Goal: Information Seeking & Learning: Check status

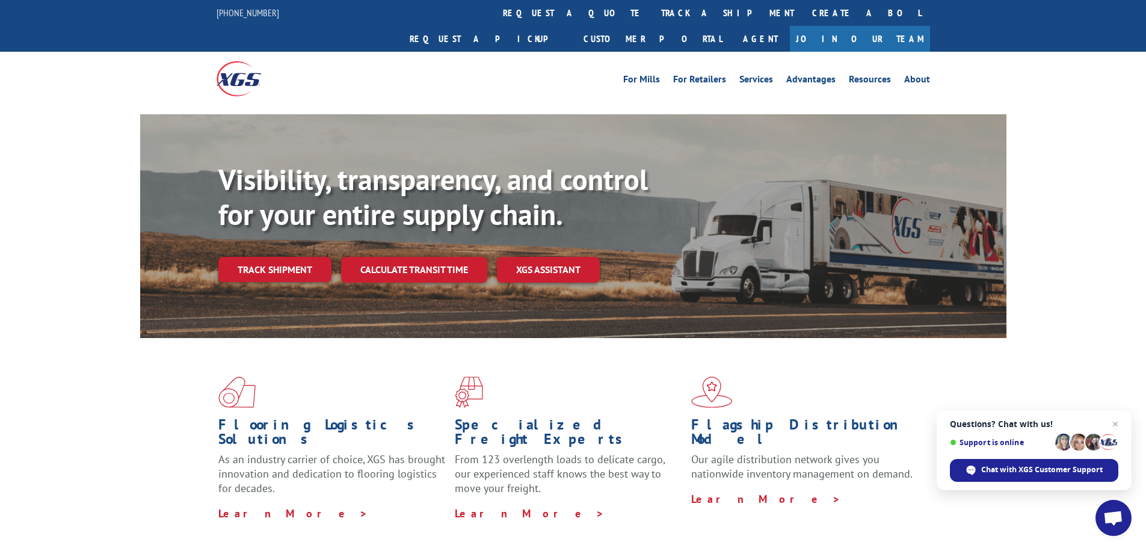
click at [652, 8] on link "track a shipment" at bounding box center [727, 13] width 151 height 26
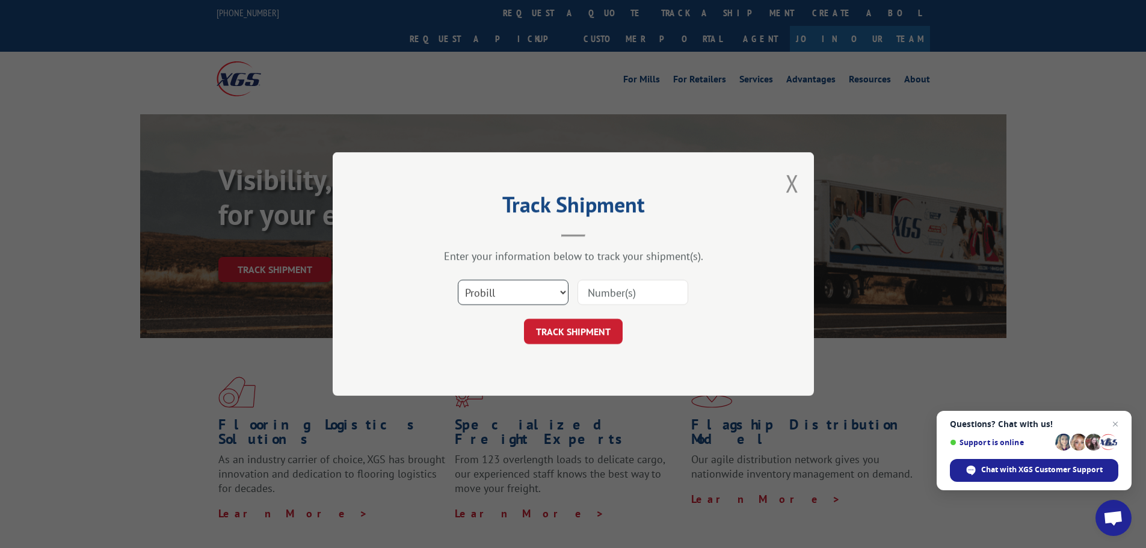
click at [560, 293] on select "Select category... Probill BOL PO" at bounding box center [513, 292] width 111 height 25
select select "bol"
click at [458, 280] on select "Select category... Probill BOL PO" at bounding box center [513, 292] width 111 height 25
click at [629, 294] on input at bounding box center [633, 292] width 111 height 25
type input "54393647"
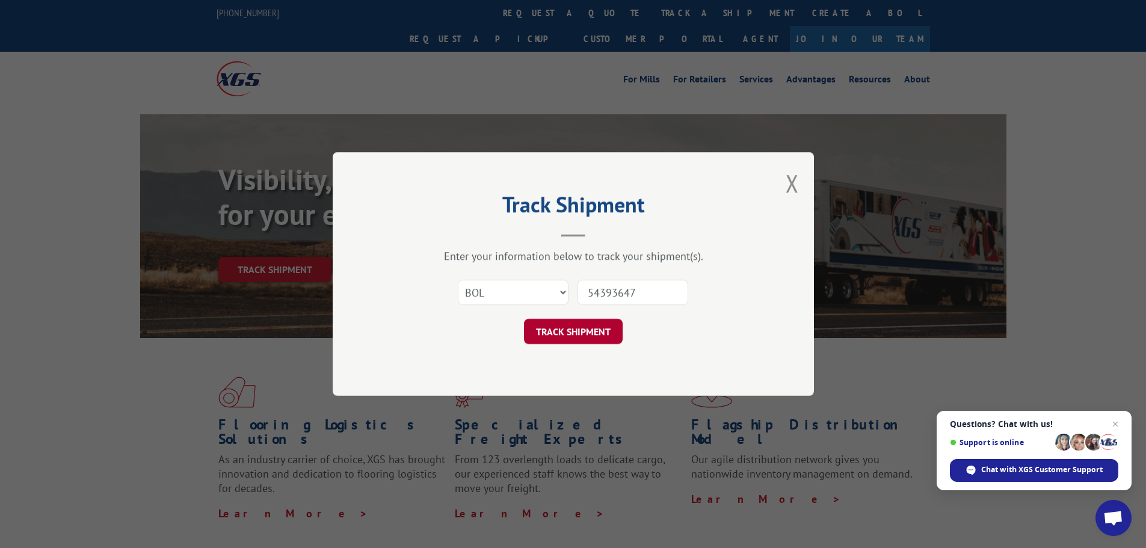
click at [573, 329] on button "TRACK SHIPMENT" at bounding box center [573, 331] width 99 height 25
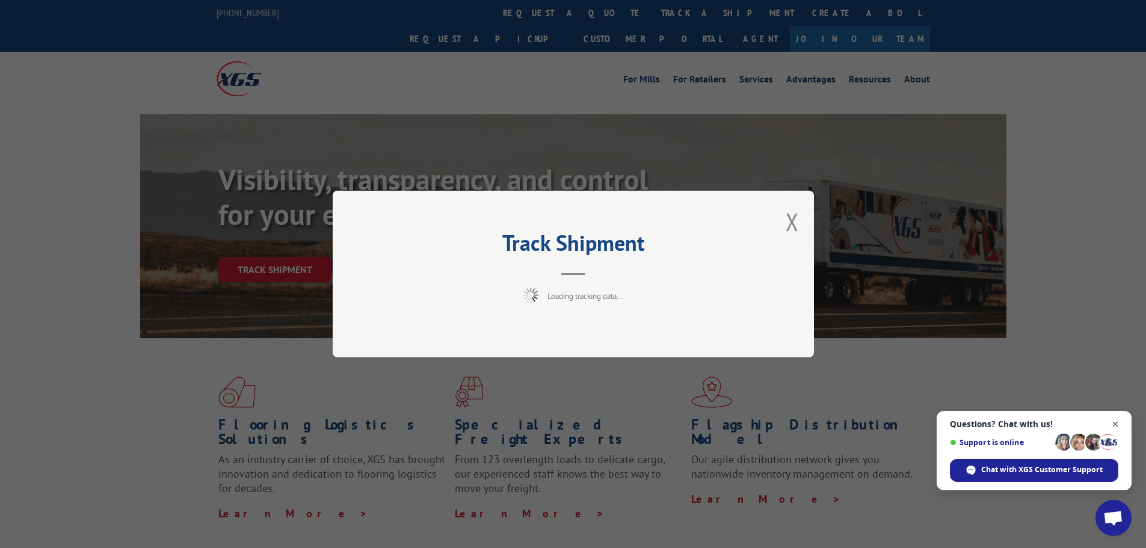
click at [1119, 423] on span "Close chat" at bounding box center [1115, 424] width 15 height 15
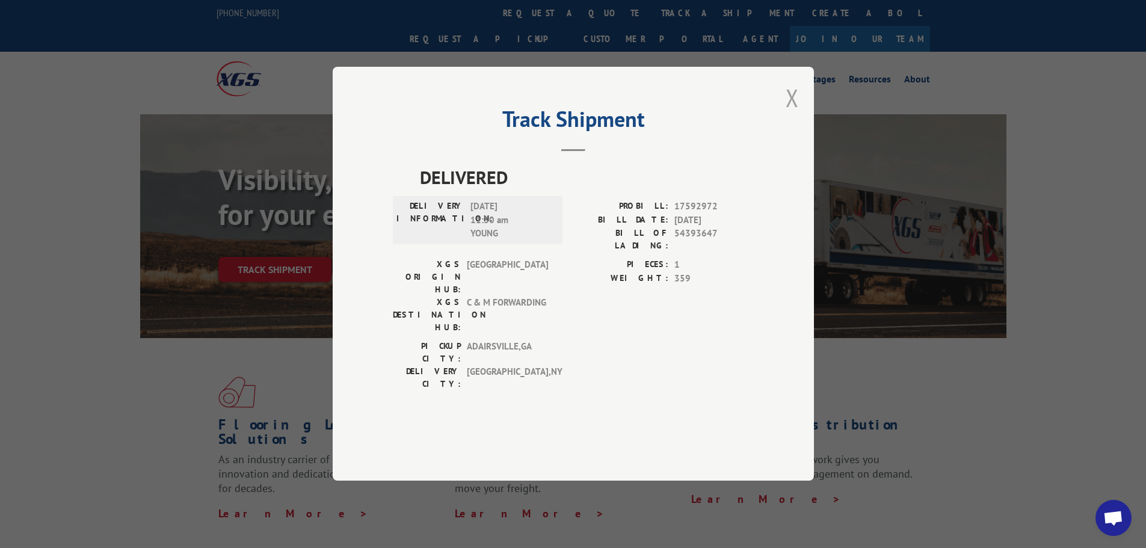
click at [790, 114] on button "Close modal" at bounding box center [792, 98] width 13 height 32
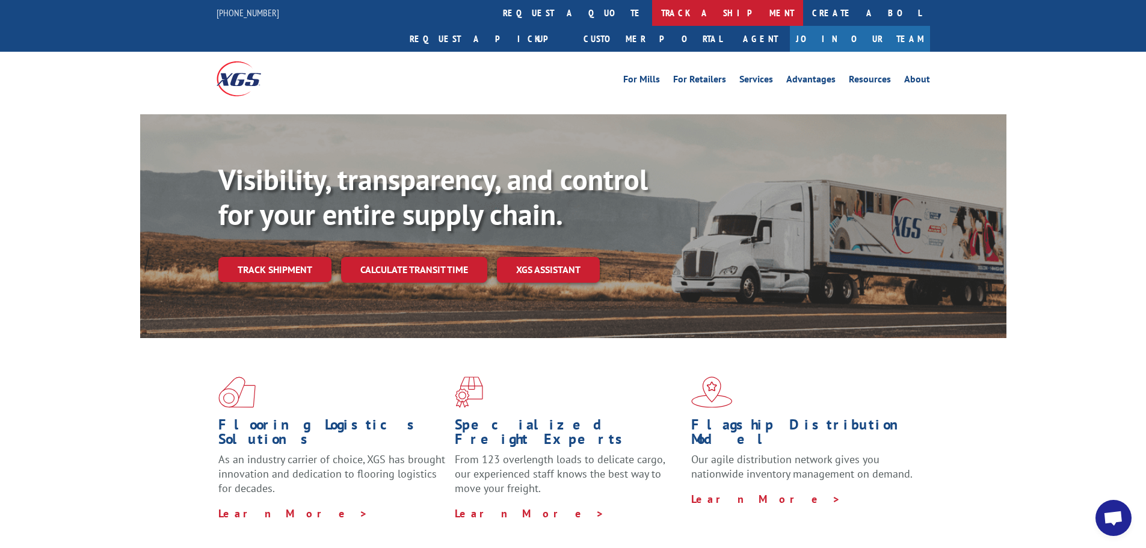
click at [652, 19] on link "track a shipment" at bounding box center [727, 13] width 151 height 26
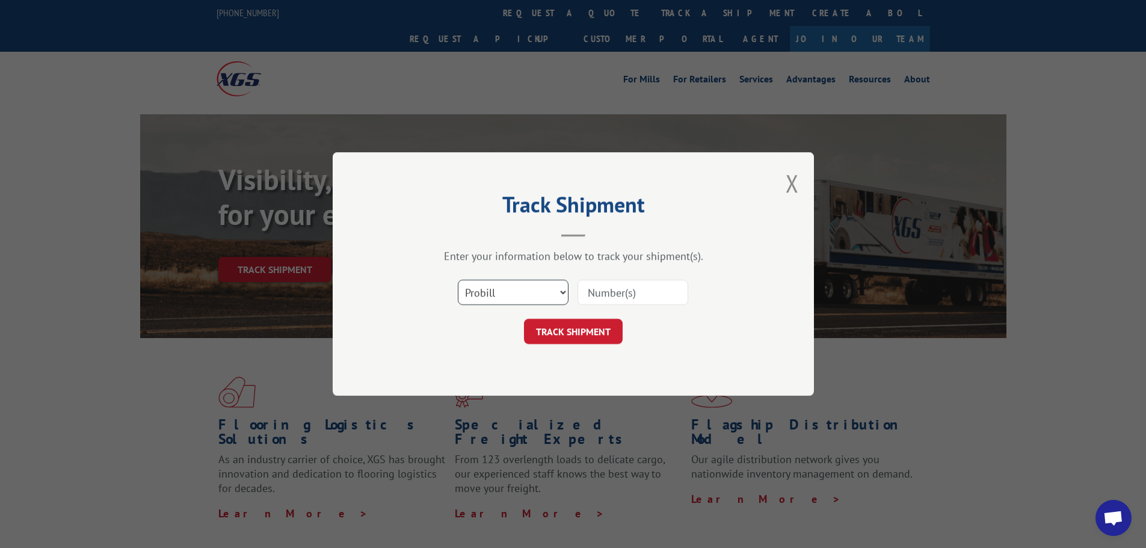
click at [564, 292] on select "Select category... Probill BOL PO" at bounding box center [513, 292] width 111 height 25
select select "bol"
click at [458, 280] on select "Select category... Probill BOL PO" at bounding box center [513, 292] width 111 height 25
click at [644, 299] on input at bounding box center [633, 292] width 111 height 25
type input "6008507"
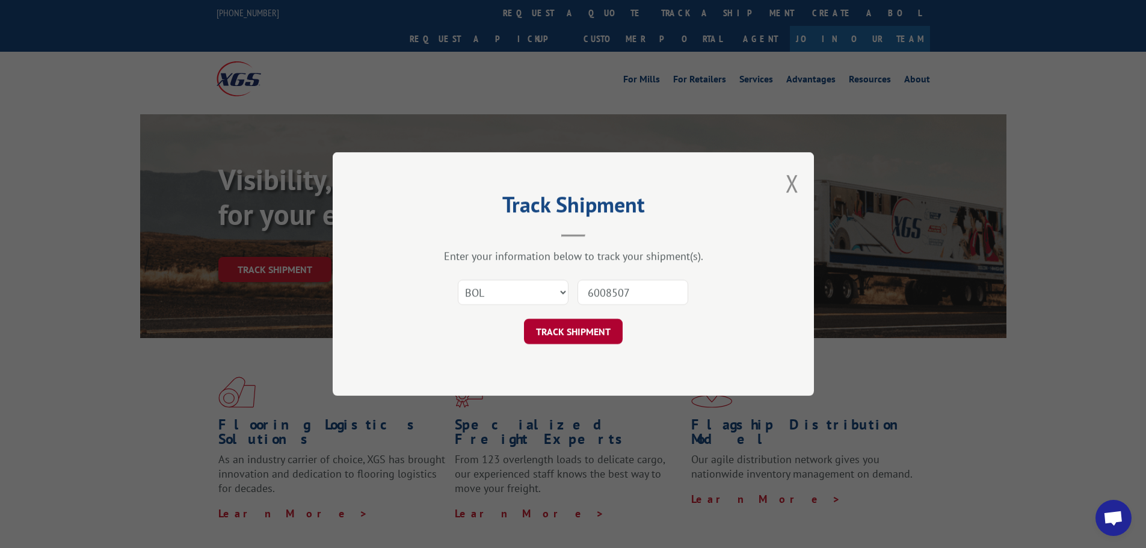
click at [596, 336] on button "TRACK SHIPMENT" at bounding box center [573, 331] width 99 height 25
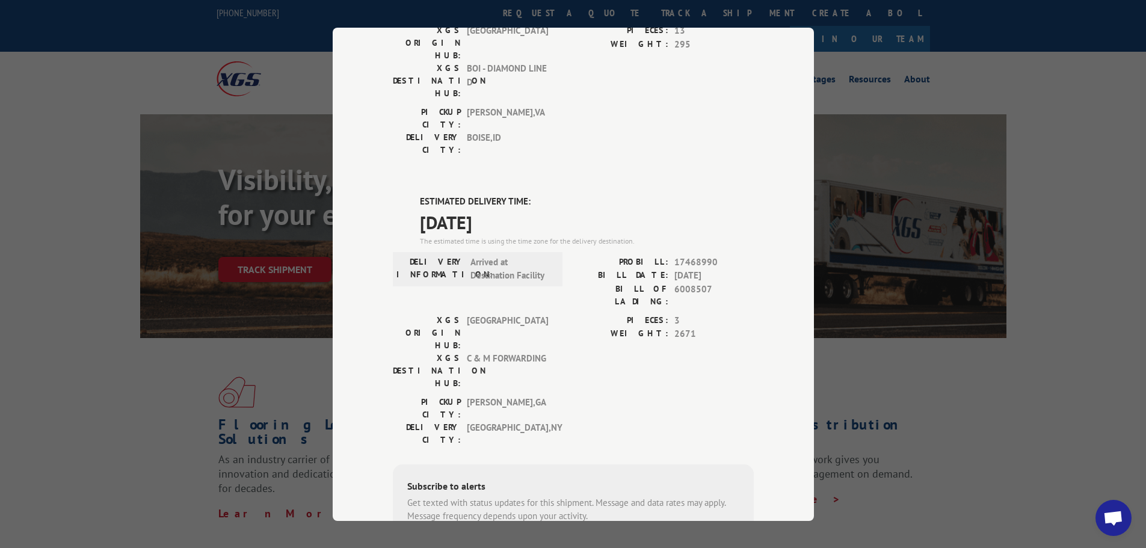
scroll to position [208, 0]
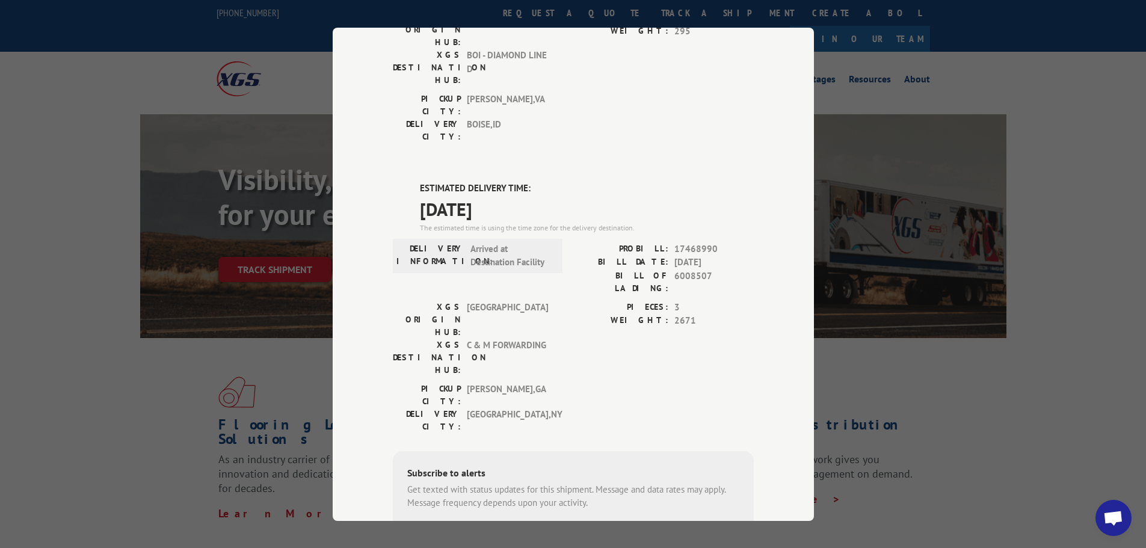
click at [1007, 426] on div "Track Shipment DELIVERED DELIVERY INFORMATION: [DATE] 11:20 am ON FILE PROBILL:…" at bounding box center [573, 274] width 1146 height 548
click at [974, 514] on div "Track Shipment DELIVERED DELIVERY INFORMATION: [DATE] 11:20 am ON FILE PROBILL:…" at bounding box center [573, 274] width 1146 height 548
